Goal: Obtain resource: Download file/media

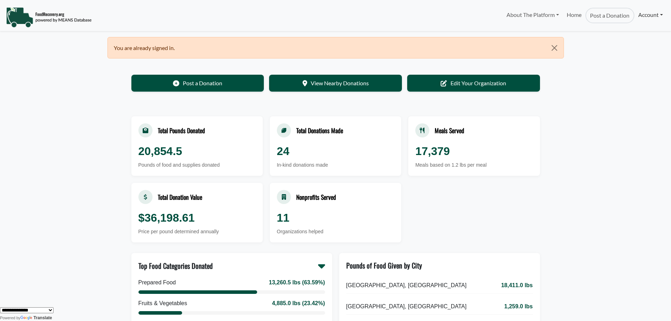
click at [639, 14] on link "Account" at bounding box center [650, 15] width 32 height 14
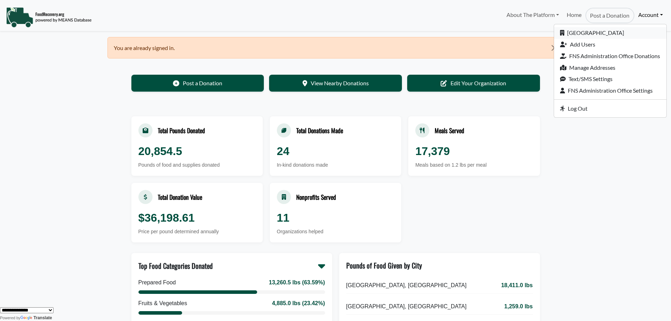
drag, startPoint x: 605, startPoint y: 33, endPoint x: 600, endPoint y: 35, distance: 5.5
click at [605, 33] on link "[GEOGRAPHIC_DATA]" at bounding box center [610, 33] width 112 height 12
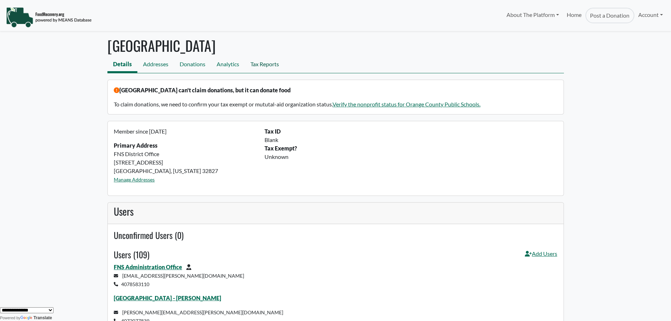
click at [262, 66] on link "Tax Reports" at bounding box center [265, 65] width 40 height 16
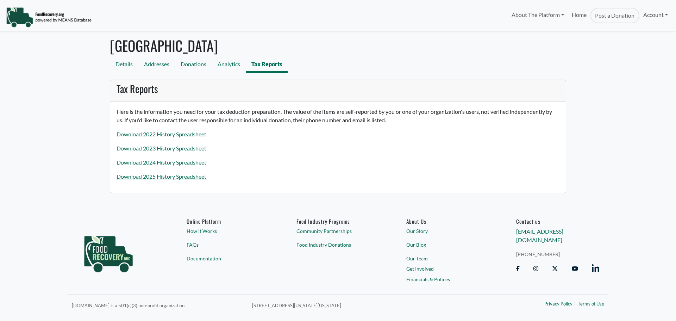
select select "Language Translate Widget"
click at [157, 174] on link "Download 2025 History Spreadsheet" at bounding box center [162, 176] width 90 height 7
